Goal: Task Accomplishment & Management: Use online tool/utility

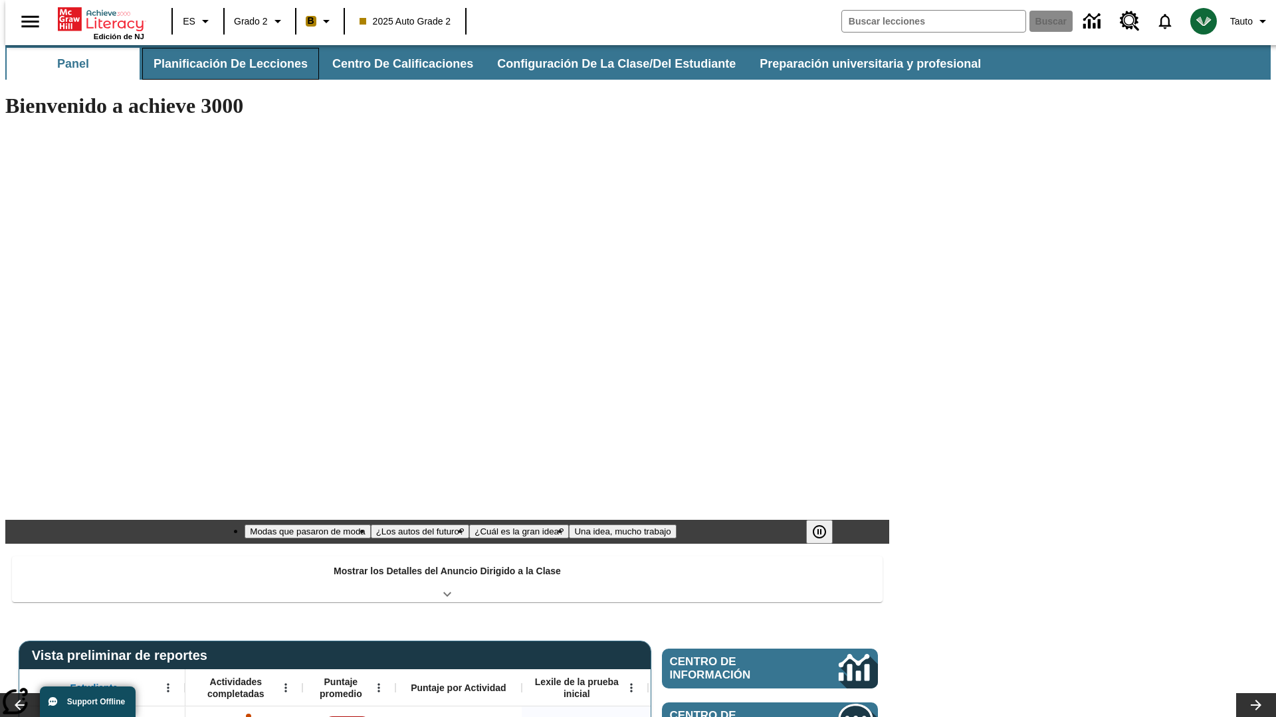
click at [223, 64] on button "Planificación de lecciones" at bounding box center [230, 64] width 177 height 32
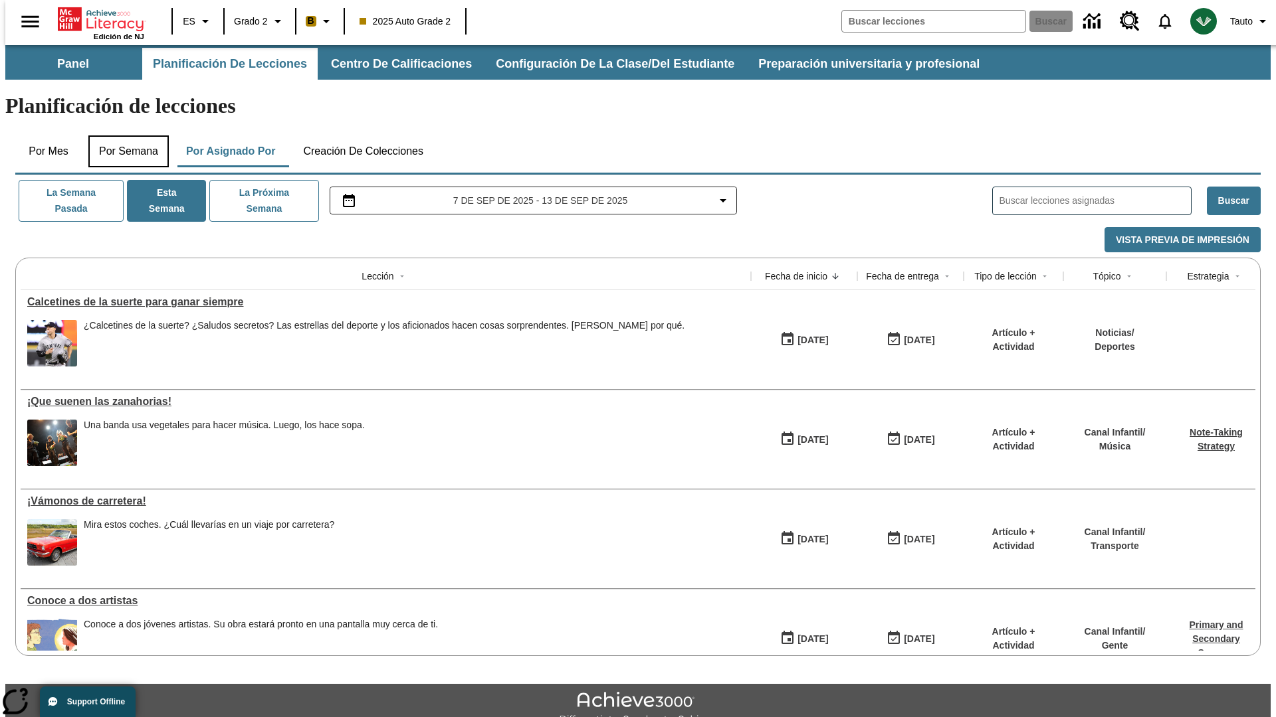
click at [124, 136] on button "Por semana" at bounding box center [128, 152] width 80 height 32
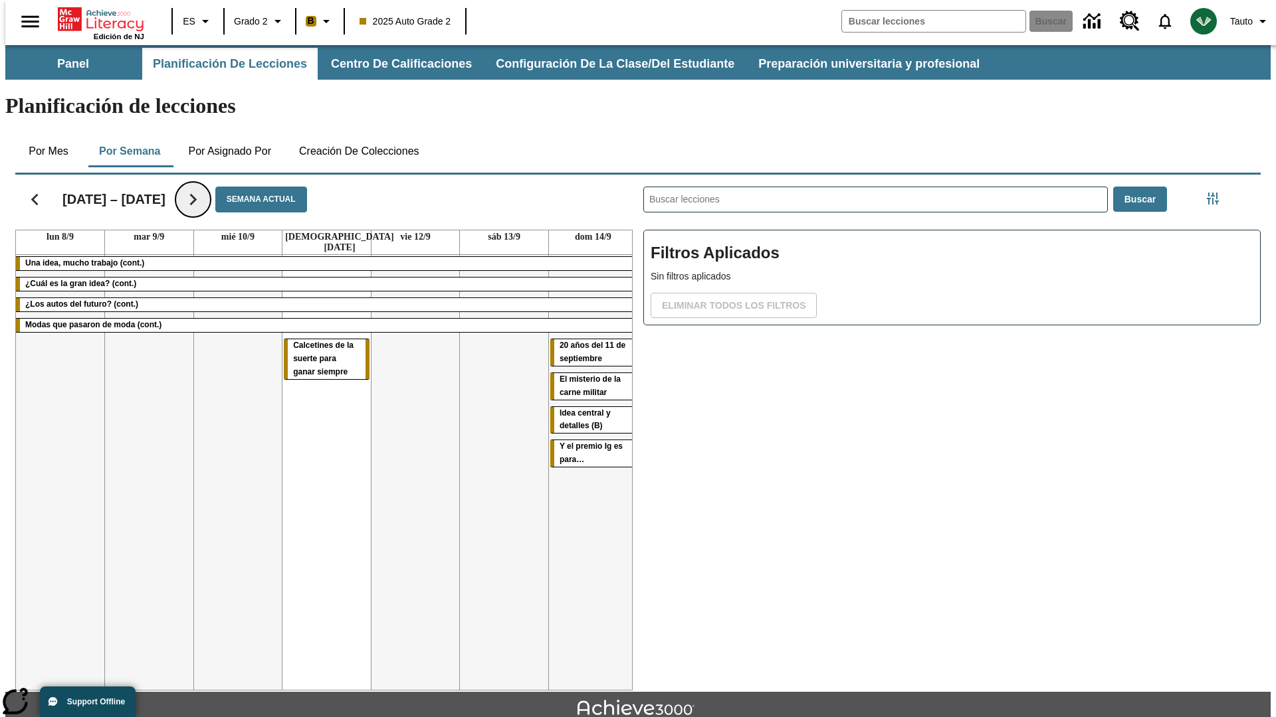
click at [185, 188] on icon "Seguir" at bounding box center [192, 199] width 23 height 23
click at [192, 188] on icon "Seguir" at bounding box center [192, 199] width 23 height 23
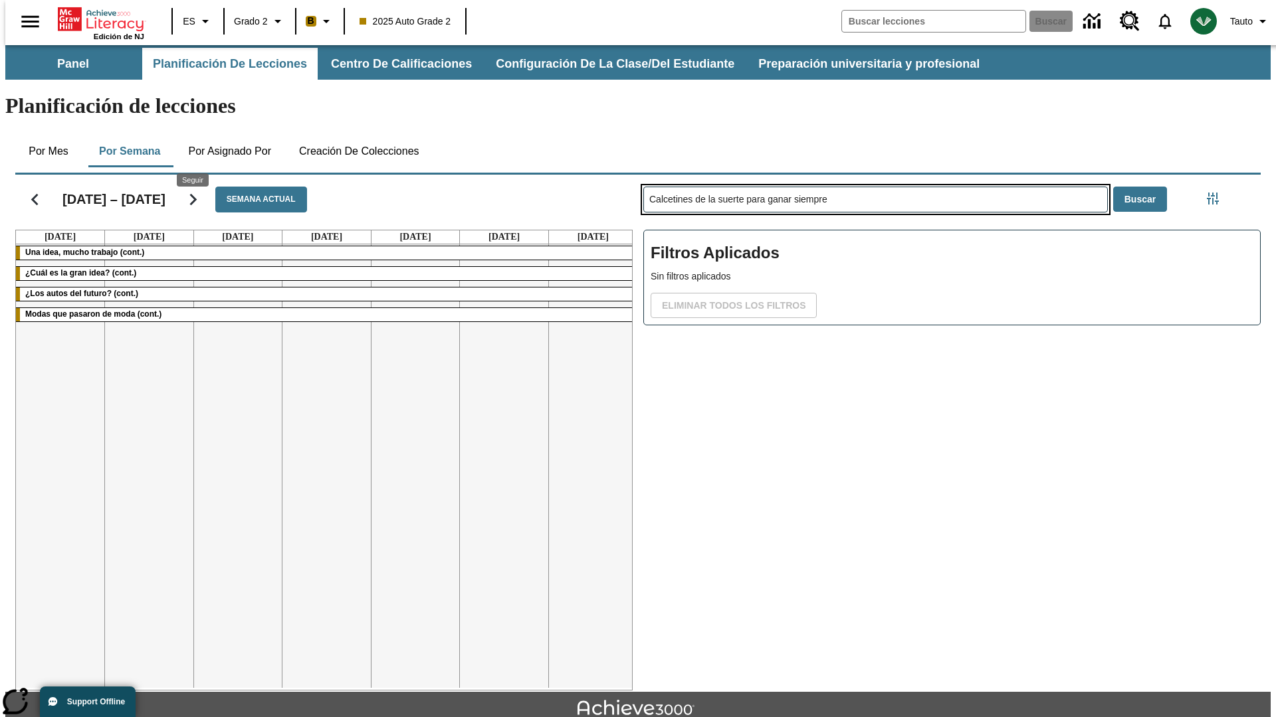
type input "Calcetines de la suerte para ganar siempre"
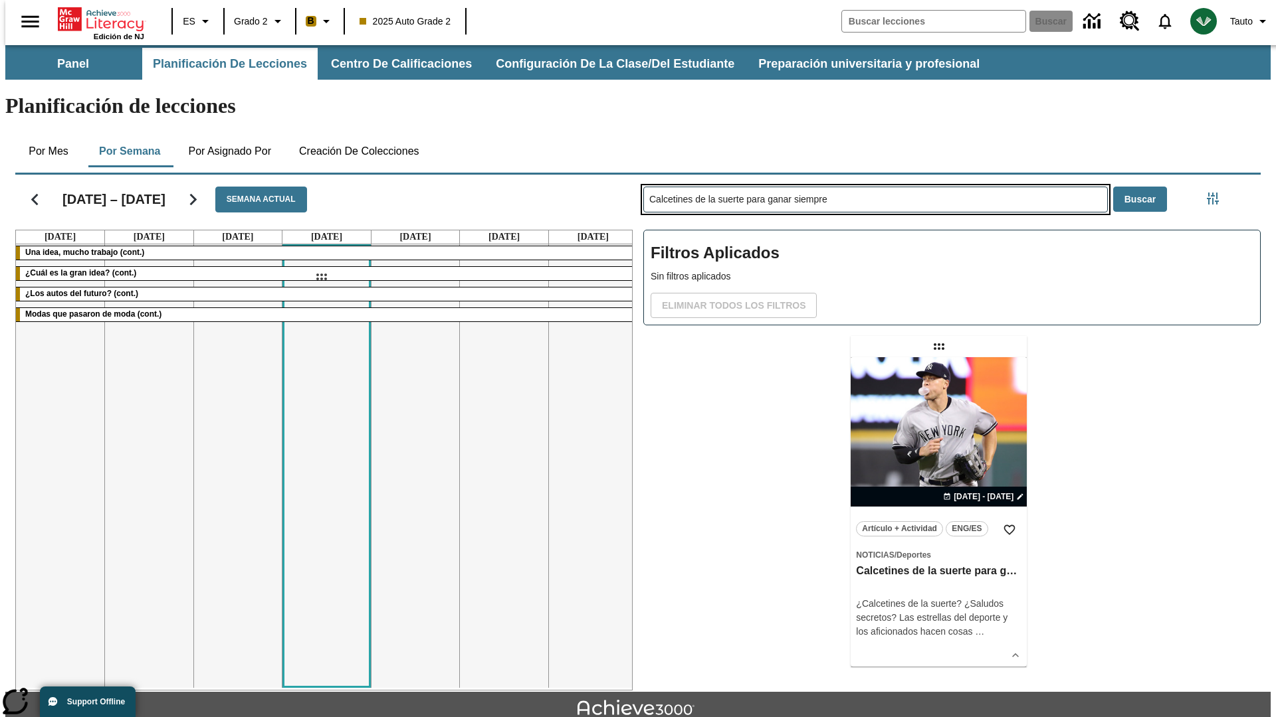
drag, startPoint x: 940, startPoint y: 294, endPoint x: 321, endPoint y: 277, distance: 619.4
click at [321, 277] on div "[DATE] – [DATE] Semana actual [DATE] [DATE] [DATE] [DATE] [DATE] [DATE] [DATE] …" at bounding box center [633, 430] width 1256 height 522
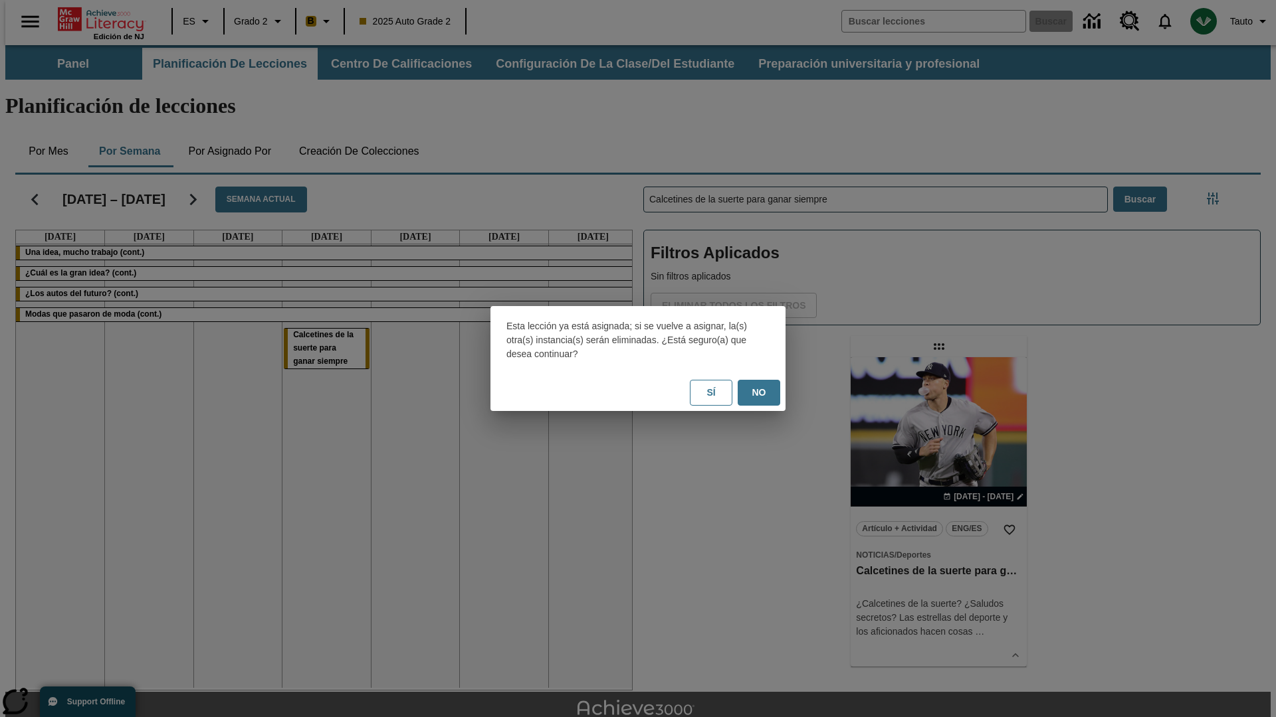
click at [759, 393] on button "No" at bounding box center [758, 393] width 43 height 26
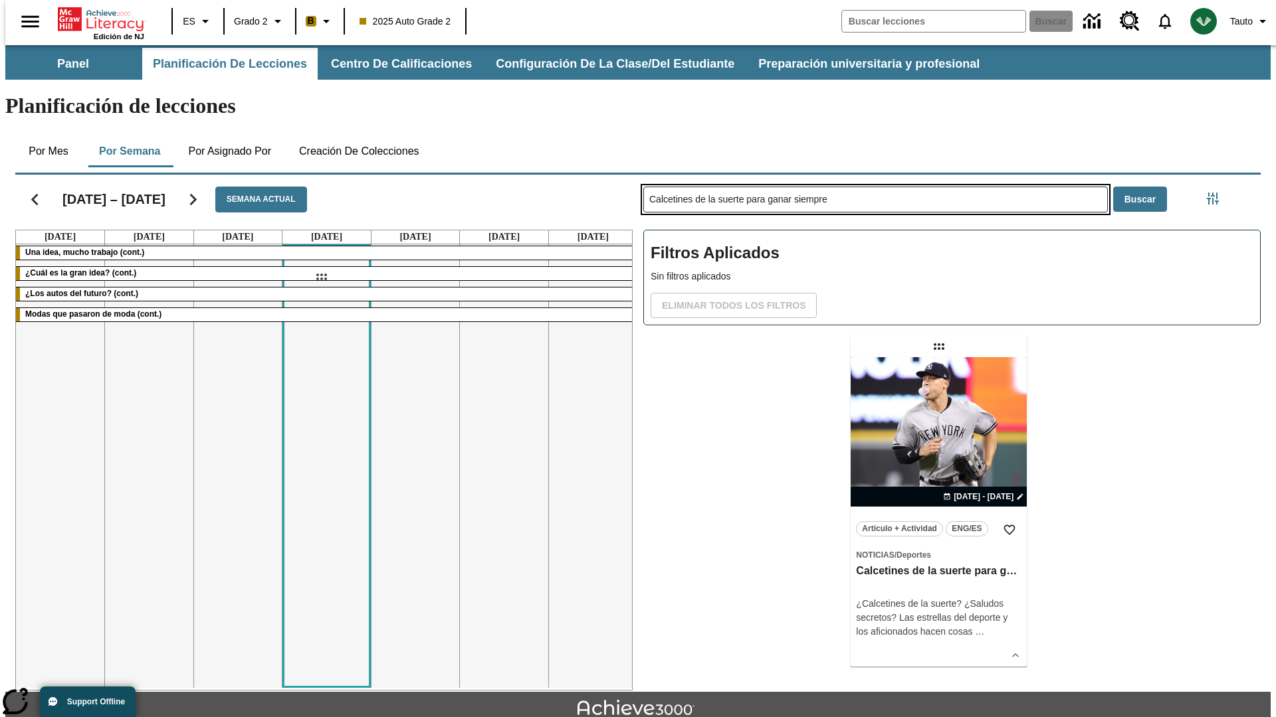
drag, startPoint x: 940, startPoint y: 294, endPoint x: 321, endPoint y: 277, distance: 619.4
click at [321, 277] on div "[DATE] – [DATE] Semana actual [DATE] [DATE] [DATE] [DATE] [DATE] [DATE] [DATE] …" at bounding box center [633, 430] width 1256 height 522
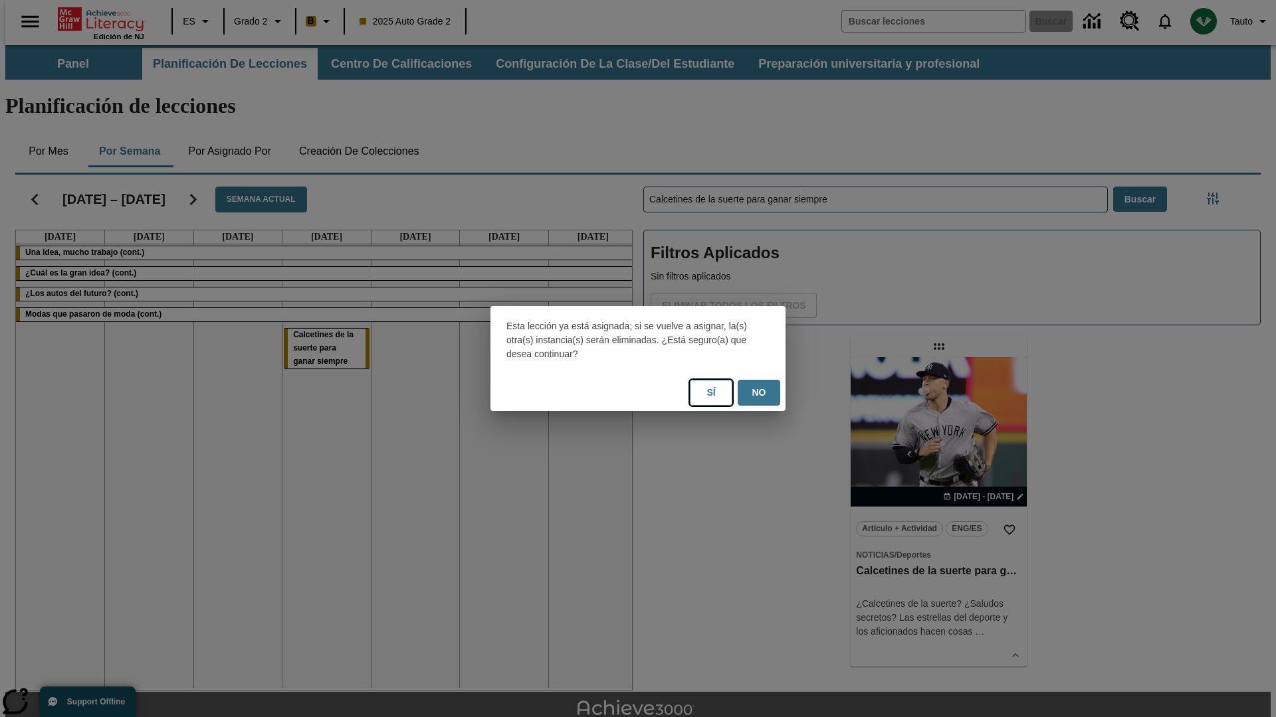
click at [711, 393] on button "Sí" at bounding box center [711, 393] width 43 height 26
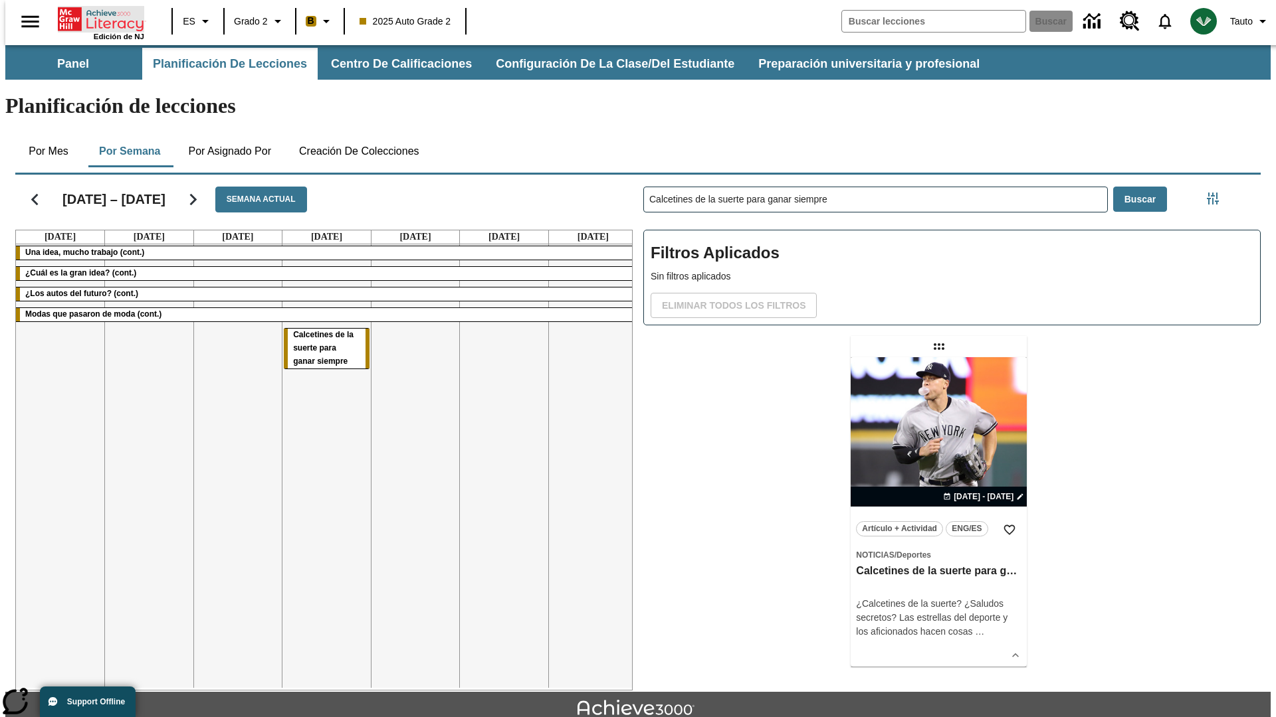
click at [96, 18] on icon "Portada" at bounding box center [102, 19] width 88 height 27
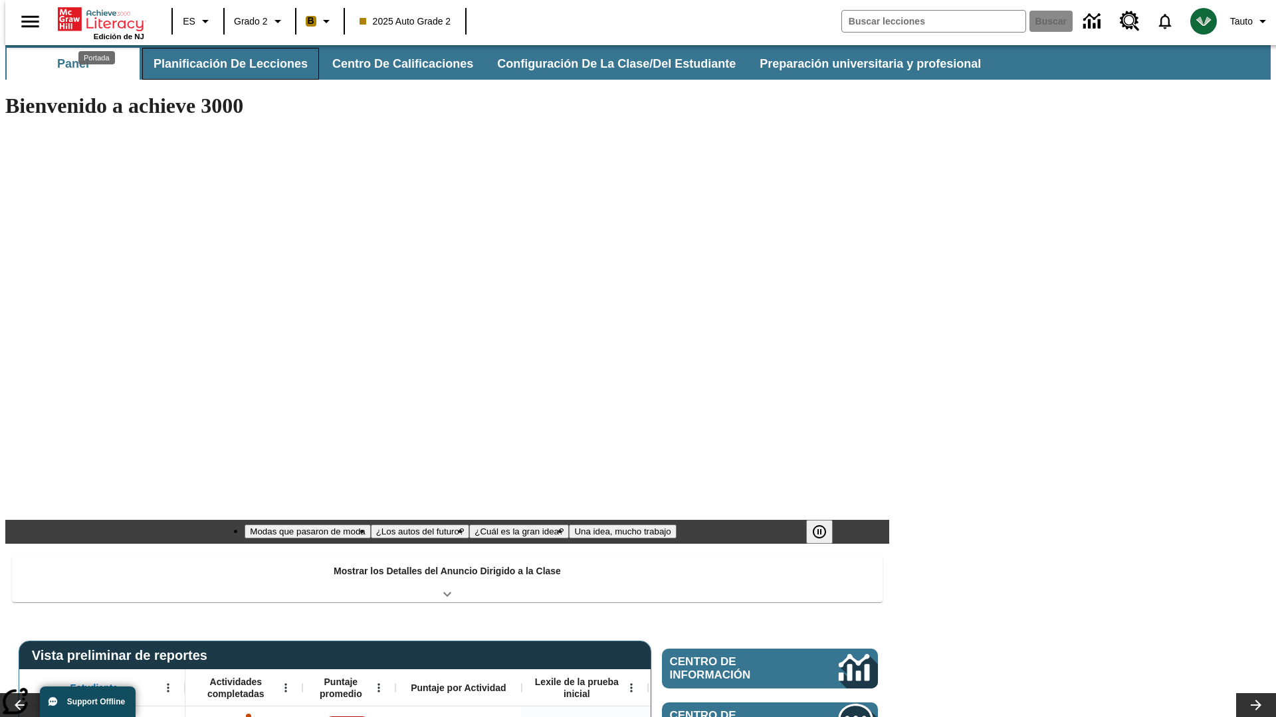
click at [223, 64] on button "Planificación de lecciones" at bounding box center [230, 64] width 177 height 32
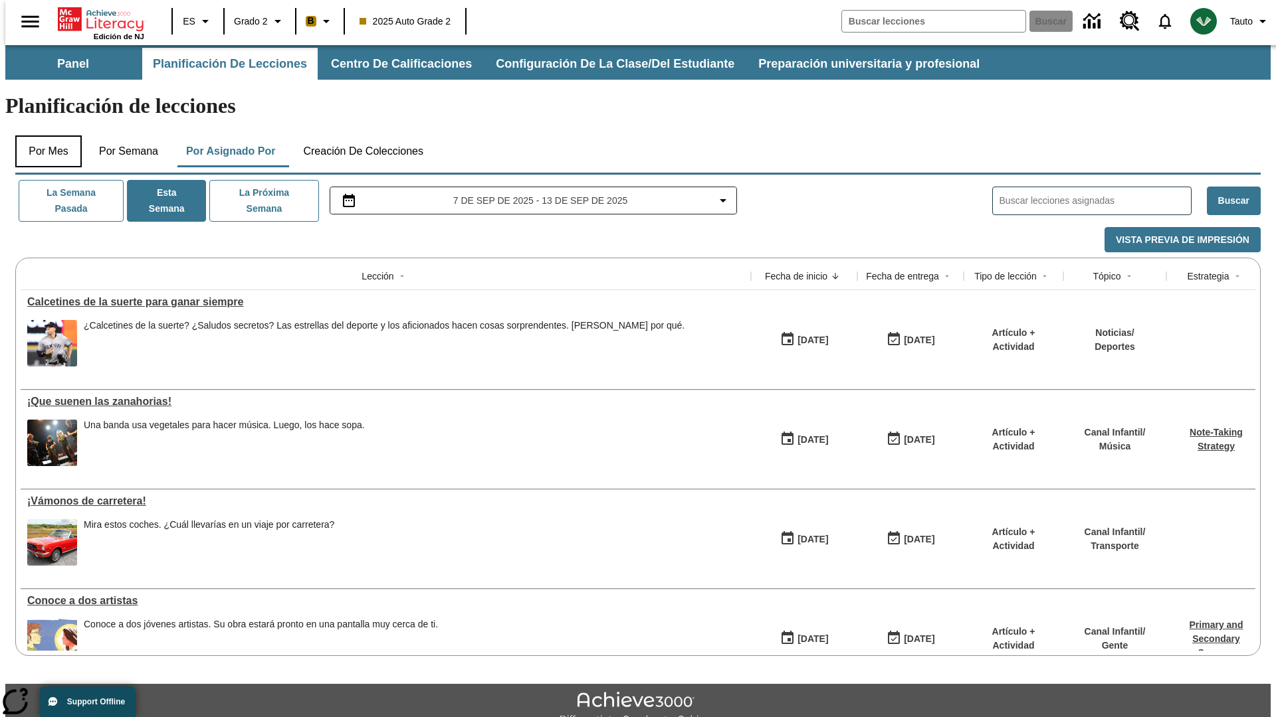
click at [43, 136] on button "Por mes" at bounding box center [48, 152] width 66 height 32
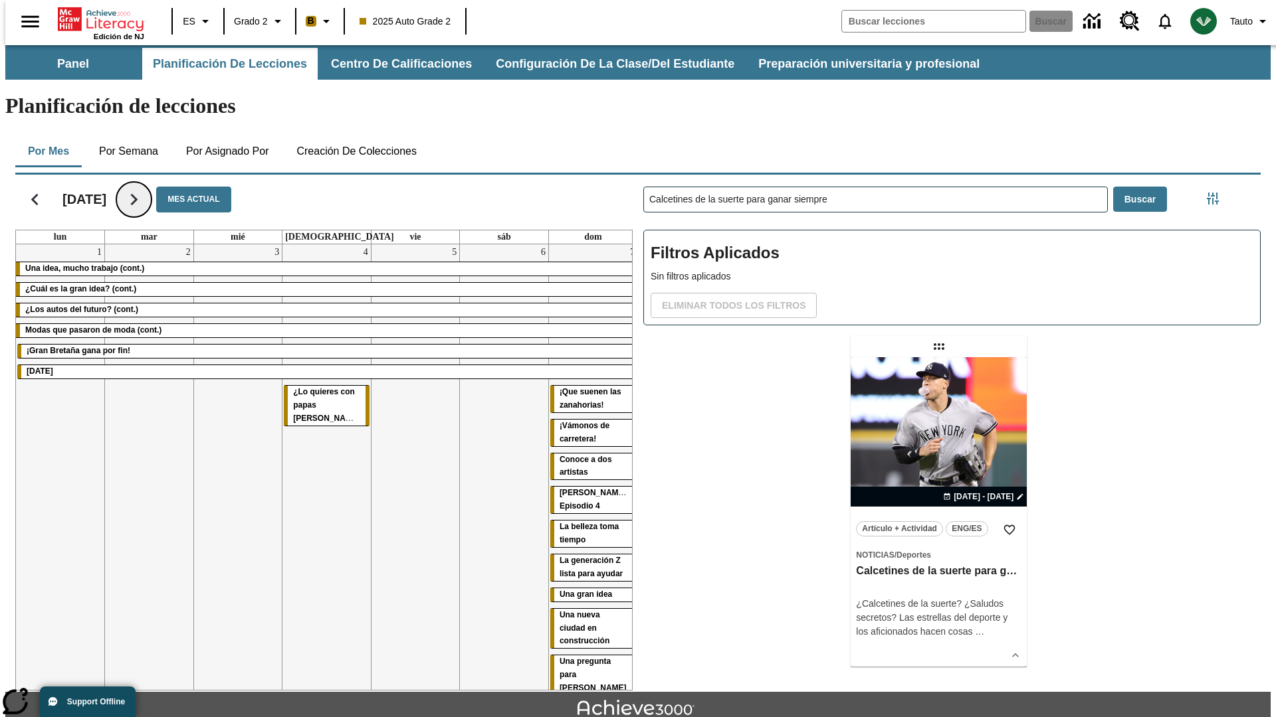
click at [145, 188] on icon "Seguir" at bounding box center [133, 199] width 23 height 23
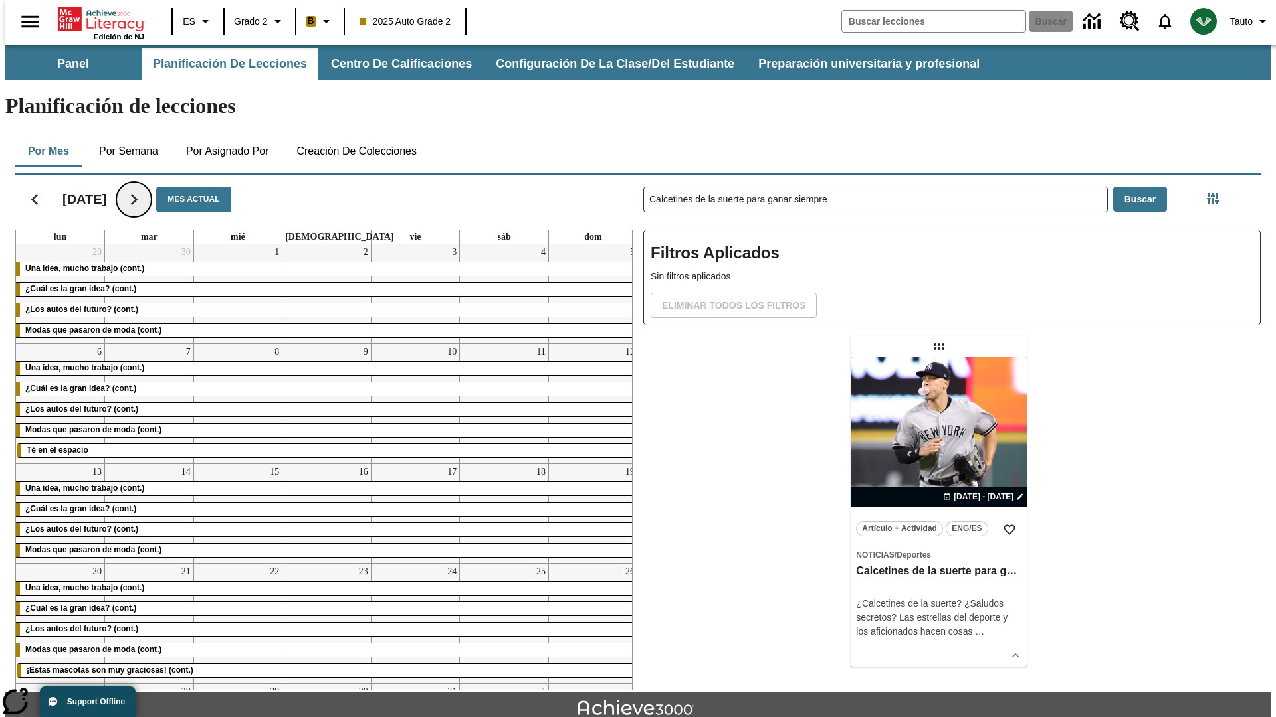
click at [145, 188] on icon "Seguir" at bounding box center [133, 199] width 23 height 23
